Goal: Transaction & Acquisition: Purchase product/service

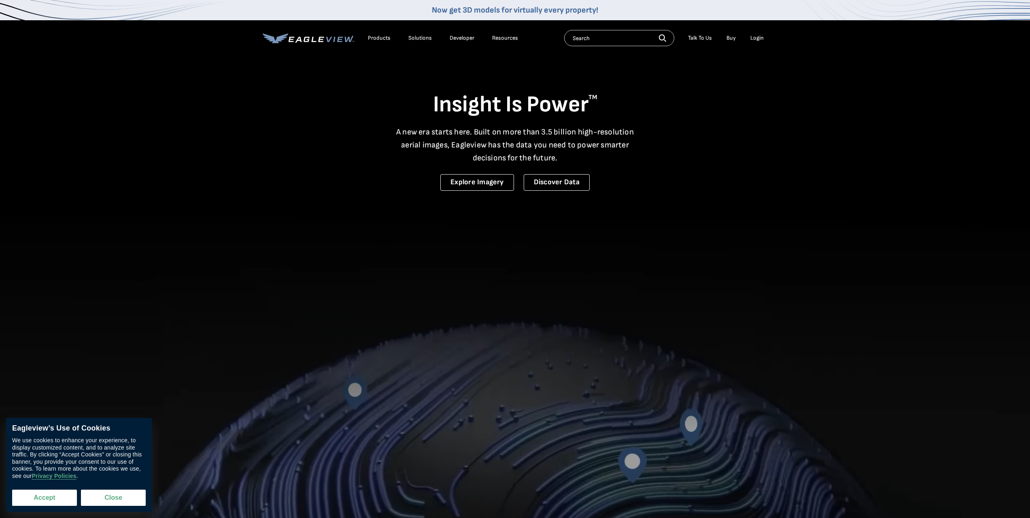
click at [45, 498] on button "Accept" at bounding box center [44, 497] width 65 height 16
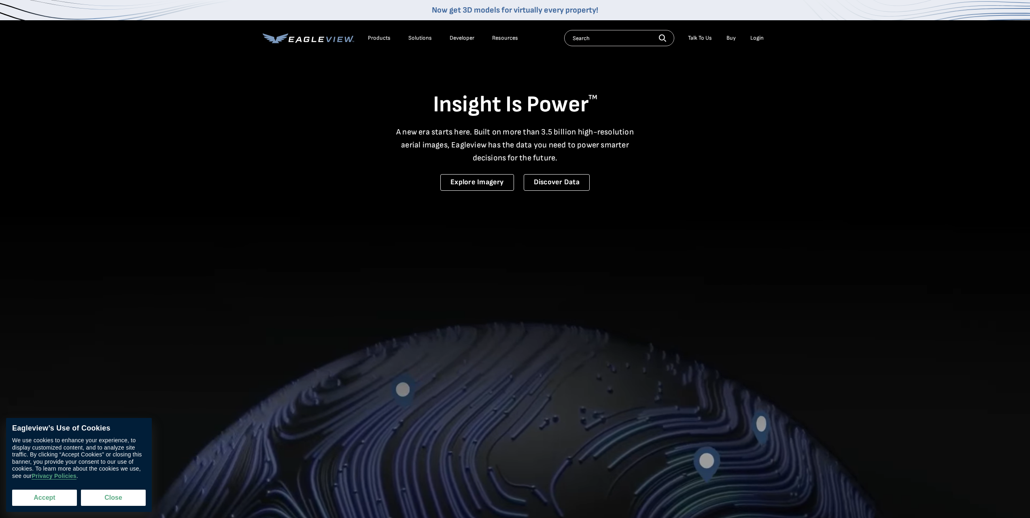
checkbox input "true"
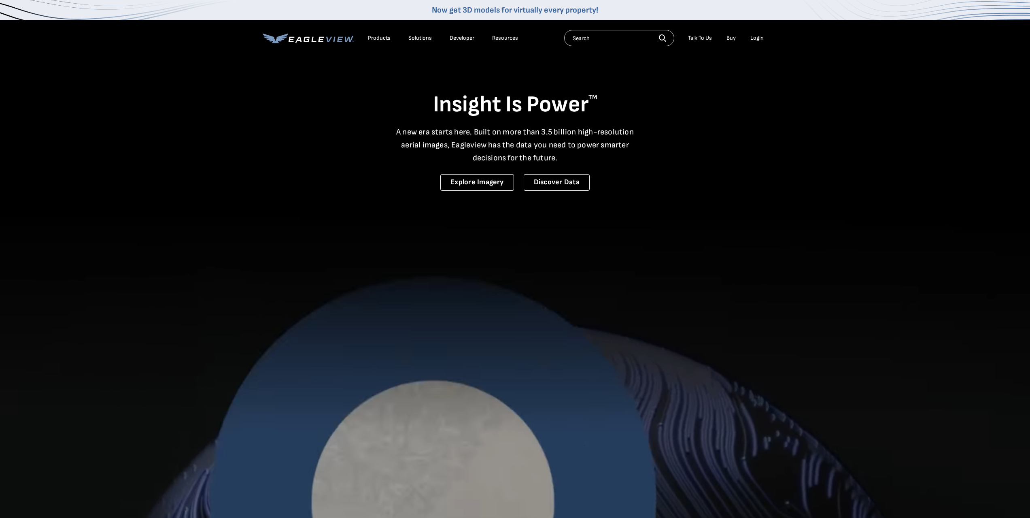
click at [760, 38] on div "Login" at bounding box center [756, 37] width 13 height 7
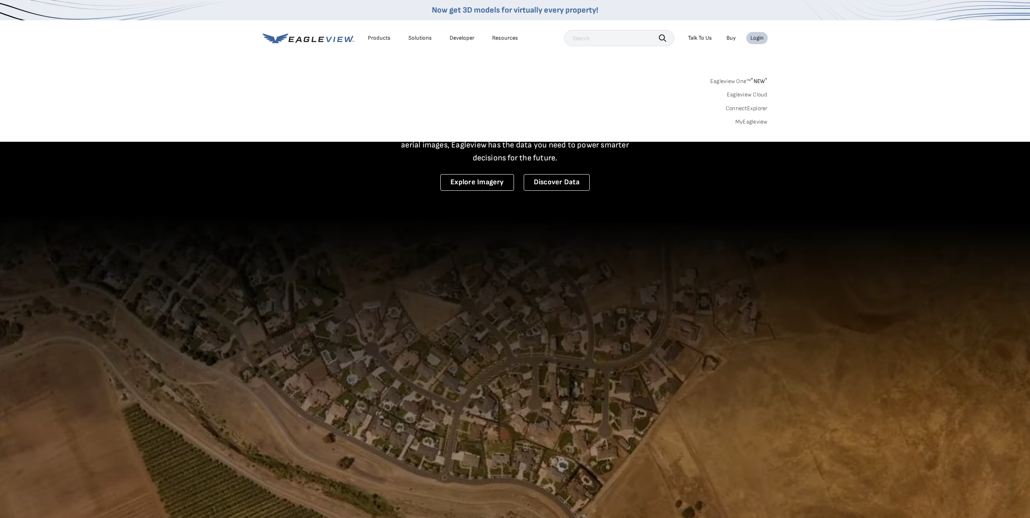
click at [761, 35] on div "Login" at bounding box center [756, 37] width 13 height 7
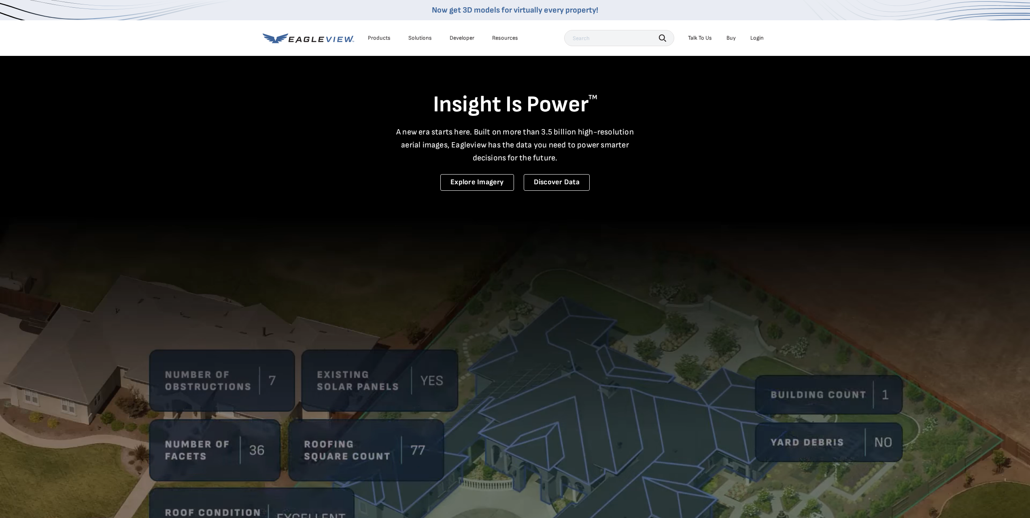
click at [761, 35] on div "Login" at bounding box center [756, 37] width 13 height 7
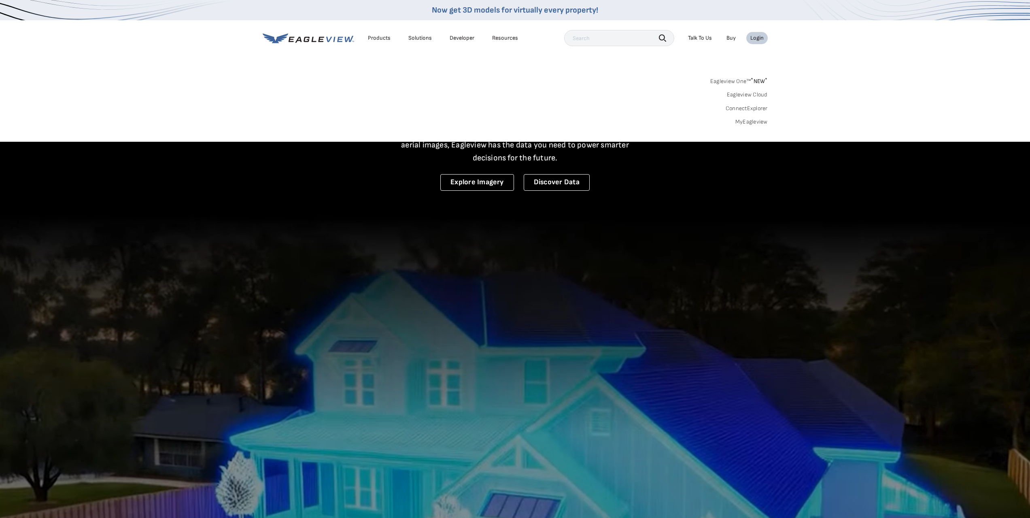
click at [750, 122] on link "MyEagleview" at bounding box center [751, 121] width 32 height 7
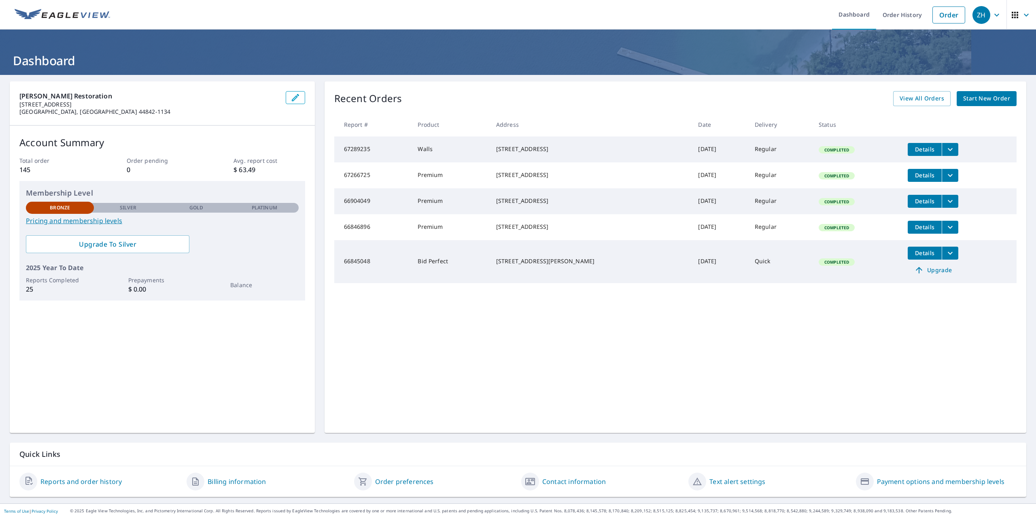
click at [977, 100] on span "Start New Order" at bounding box center [986, 98] width 47 height 10
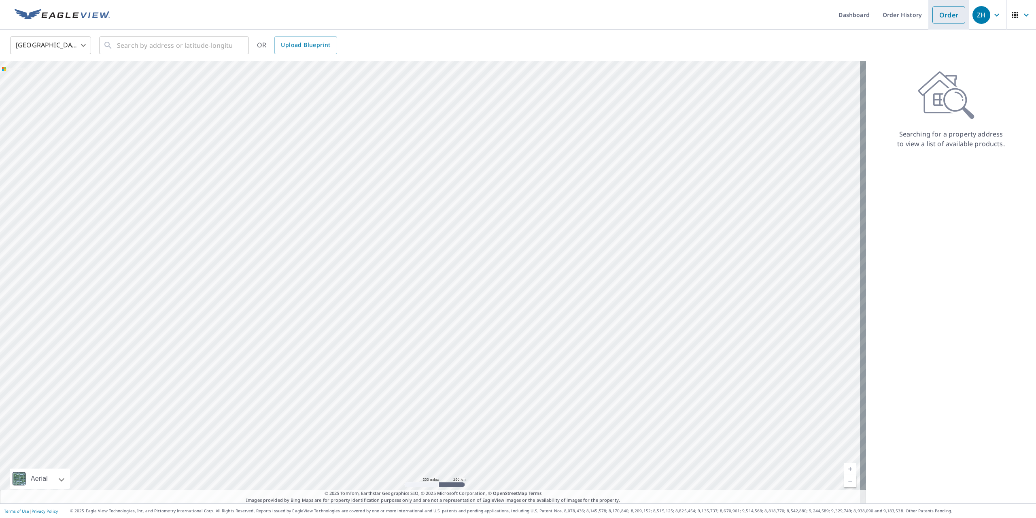
click at [945, 19] on link "Order" at bounding box center [948, 14] width 33 height 17
click at [127, 49] on input "text" at bounding box center [174, 45] width 115 height 23
paste input "[STREET_ADDRESS][PERSON_NAME][PERSON_NAME]"
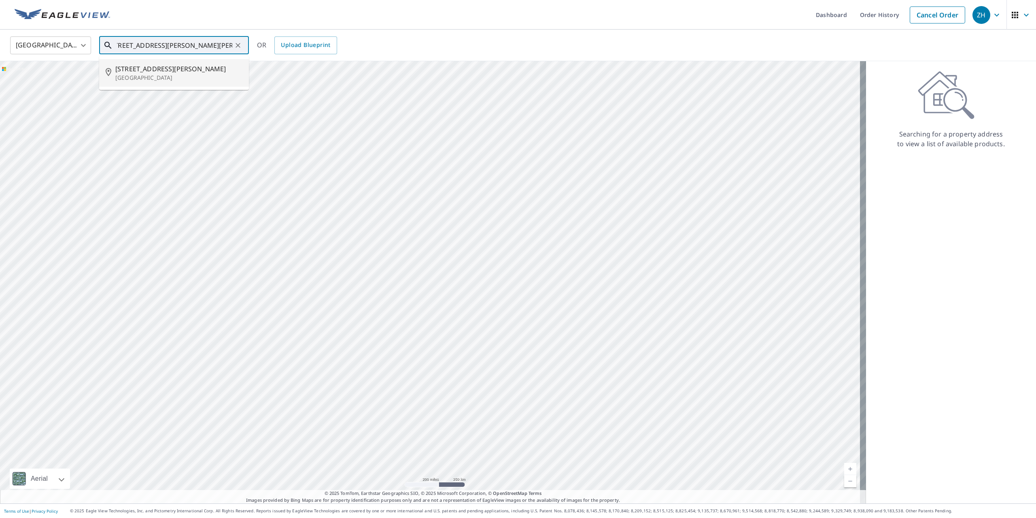
click at [198, 70] on span "[STREET_ADDRESS][PERSON_NAME]" at bounding box center [178, 69] width 127 height 10
type input "[STREET_ADDRESS][PERSON_NAME][PERSON_NAME]"
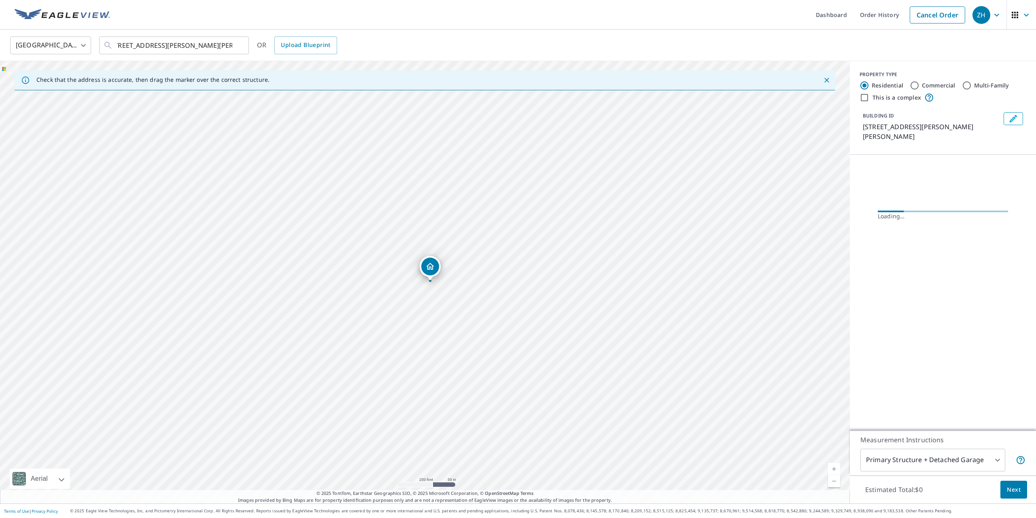
scroll to position [0, 0]
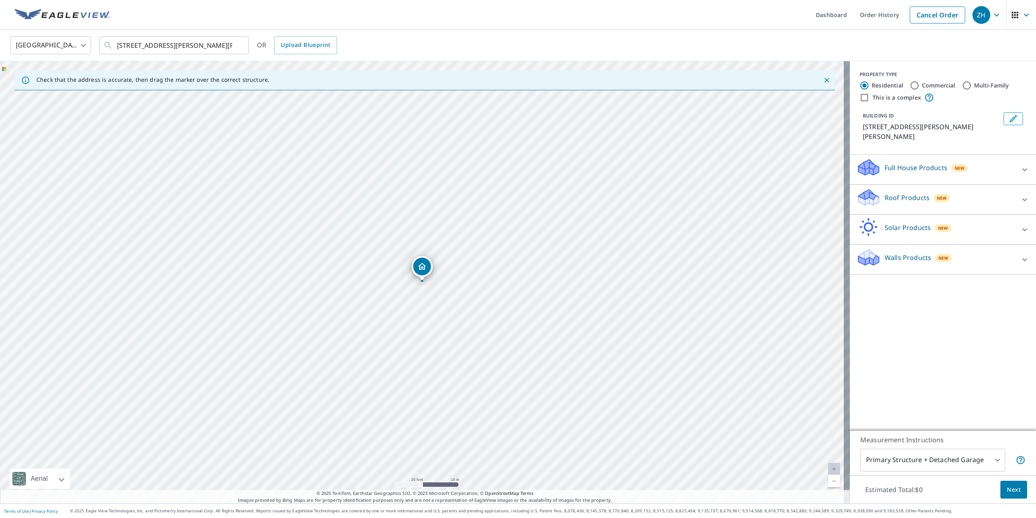
click at [898, 163] on p "Full House Products" at bounding box center [916, 168] width 63 height 10
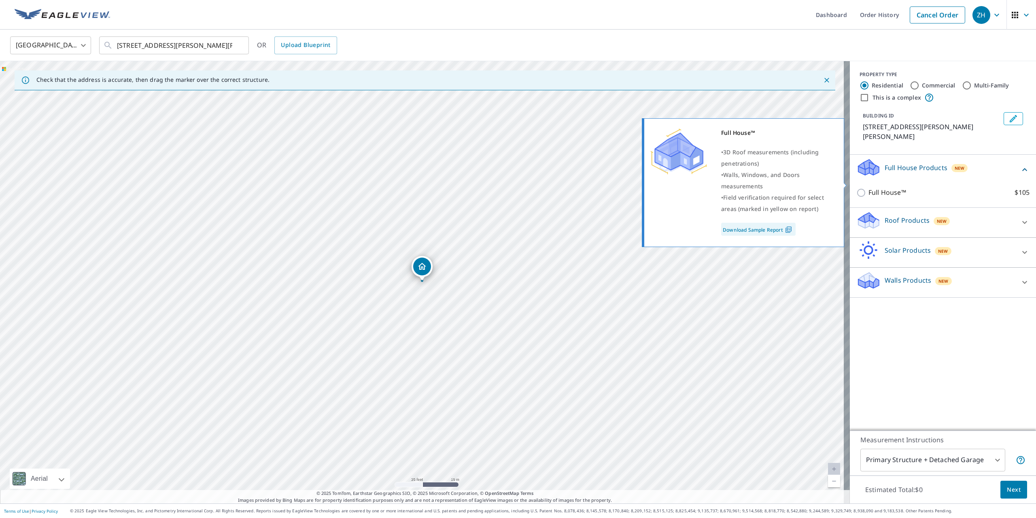
click at [856, 188] on input "Full House™ $105" at bounding box center [862, 193] width 12 height 10
checkbox input "true"
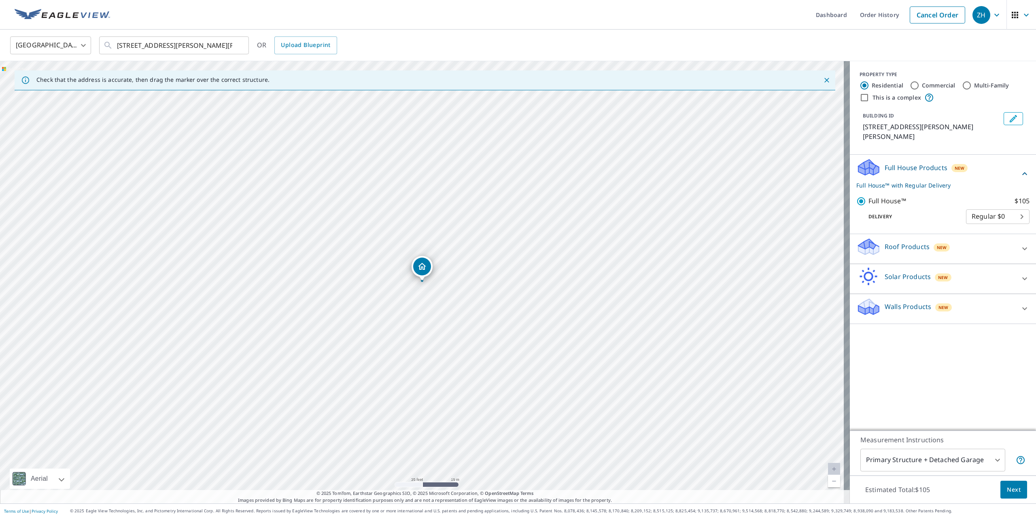
click at [1005, 203] on body "ZH ZH Dashboard Order History Cancel Order ZH [GEOGRAPHIC_DATA] [GEOGRAPHIC_DAT…" at bounding box center [518, 259] width 1036 height 518
click at [1013, 495] on div at bounding box center [518, 259] width 1036 height 518
click at [1011, 490] on span "Next" at bounding box center [1014, 489] width 14 height 10
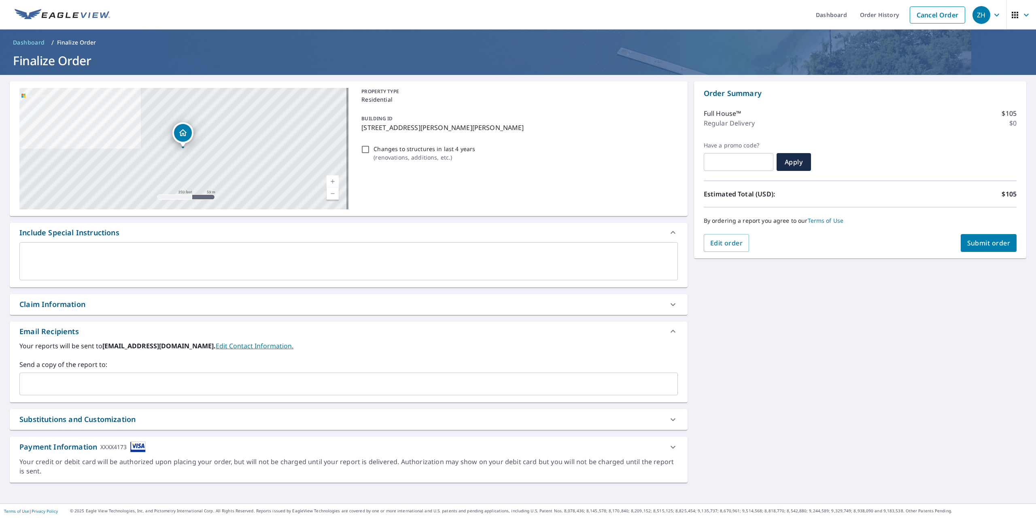
click at [987, 243] on span "Submit order" at bounding box center [988, 242] width 43 height 9
